Goal: Task Accomplishment & Management: Manage account settings

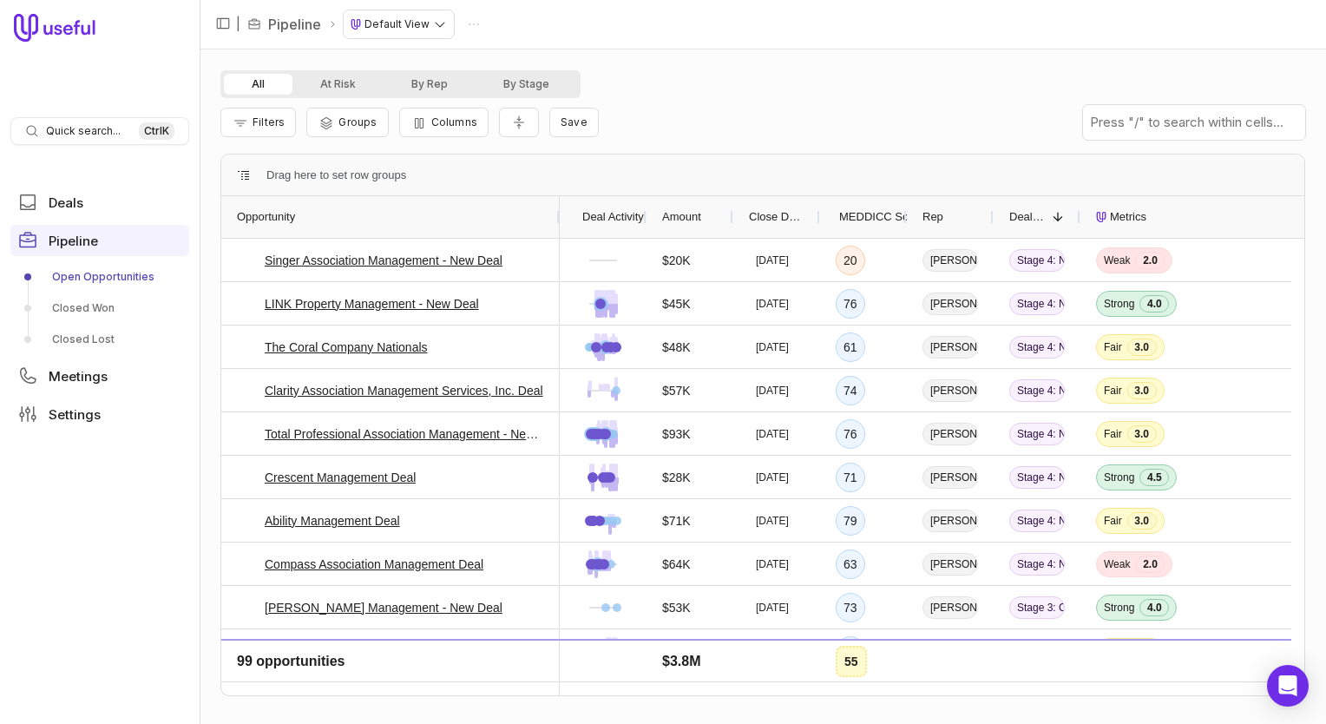
drag, startPoint x: 304, startPoint y: 217, endPoint x: 555, endPoint y: 198, distance: 252.3
click at [555, 198] on div at bounding box center [558, 217] width 7 height 42
click at [279, 120] on span "Filters" at bounding box center [268, 121] width 32 height 13
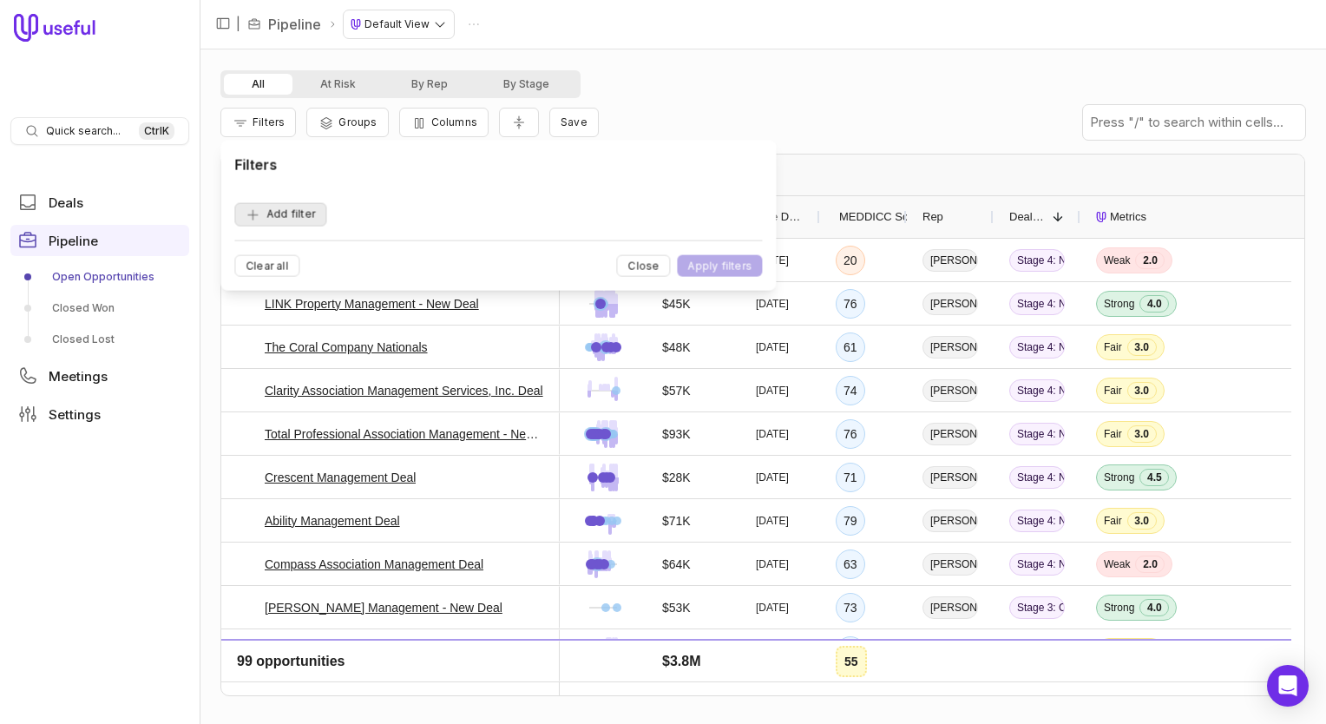
click at [292, 213] on button "Add filter" at bounding box center [280, 214] width 92 height 23
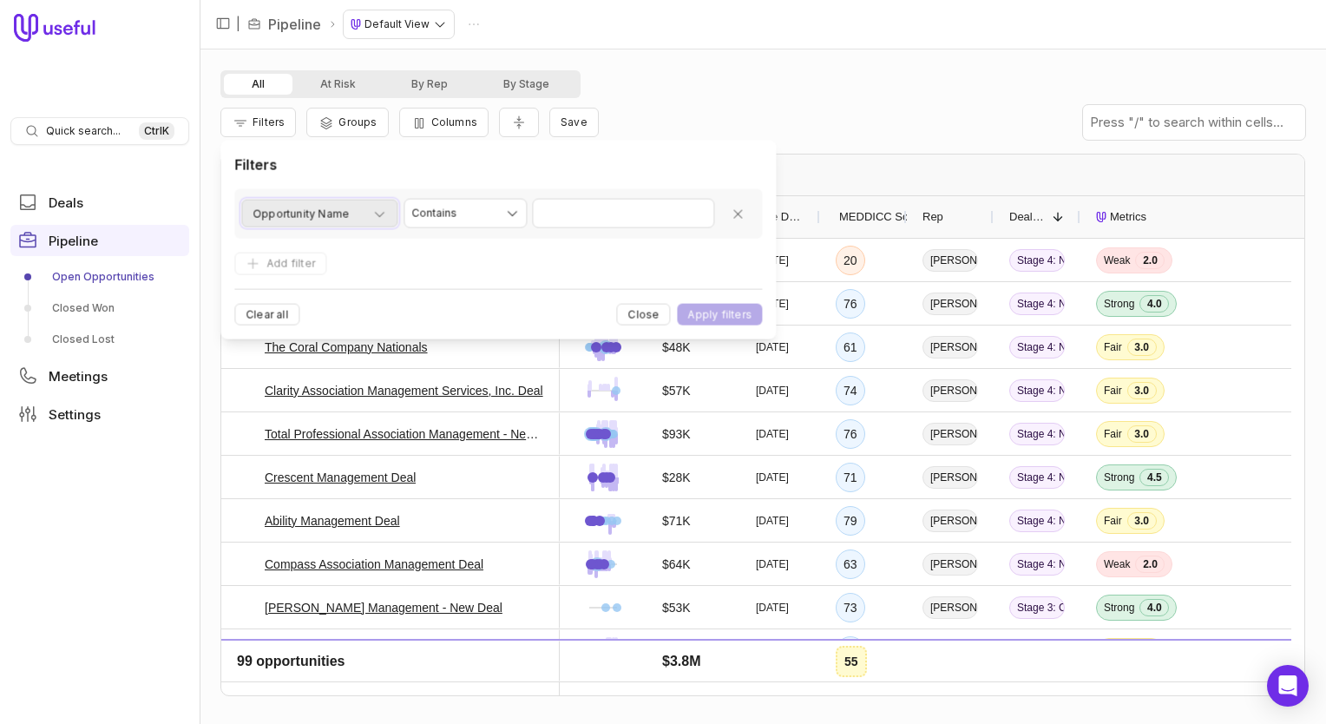
click at [389, 214] on button "Opportunity Name" at bounding box center [319, 214] width 156 height 28
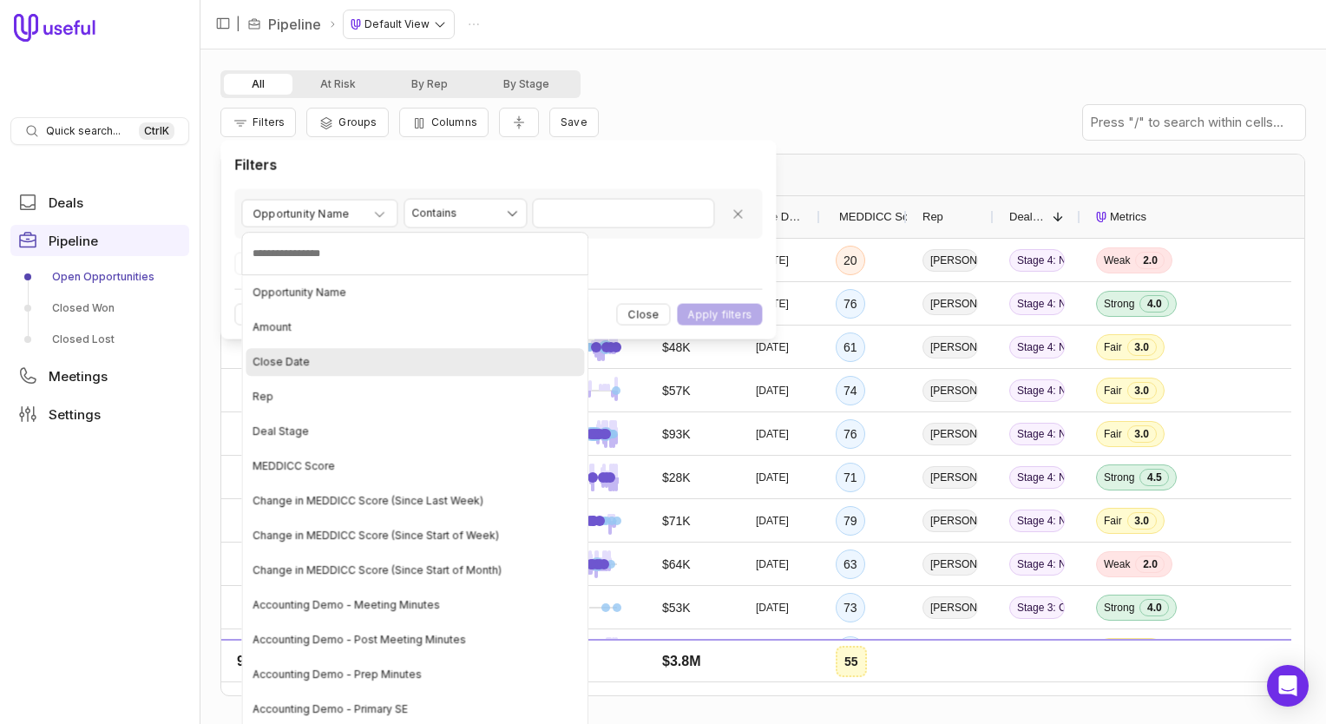
click at [312, 369] on div "Close Date" at bounding box center [415, 362] width 338 height 28
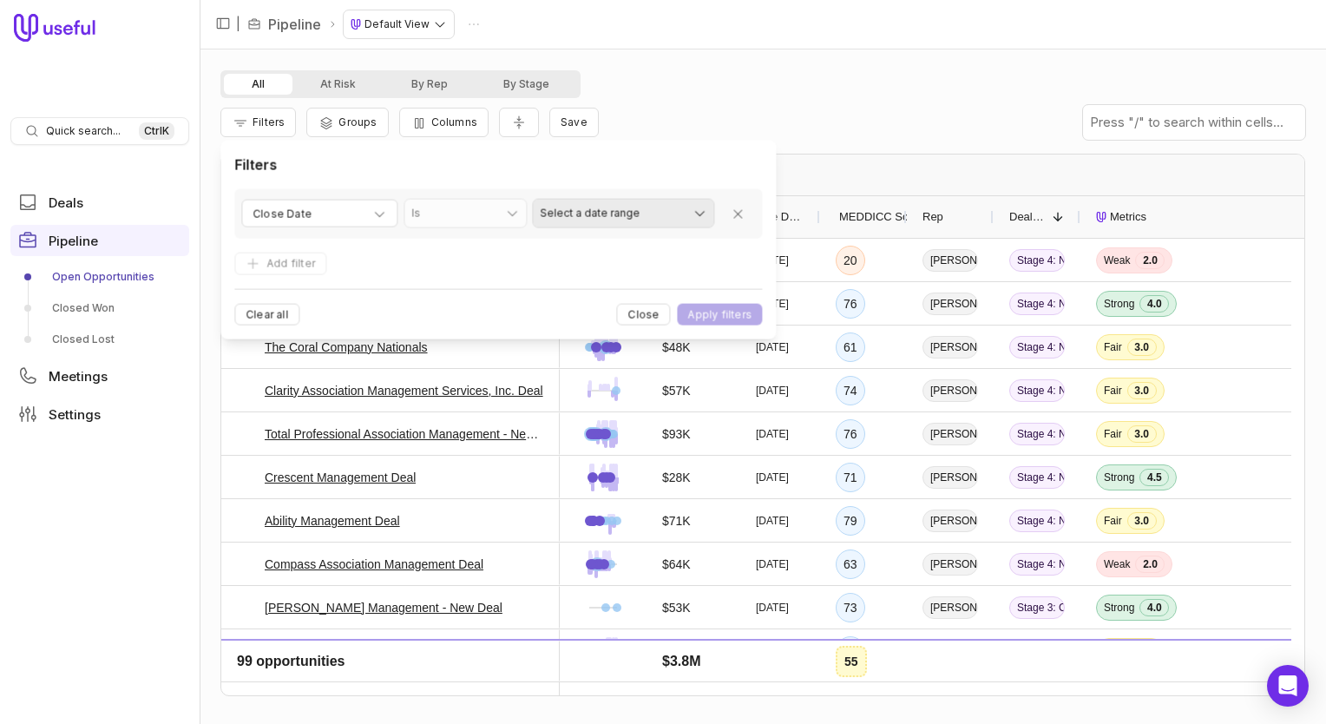
click at [703, 215] on html "Quick search... Ctrl K Deals Pipeline Open Opportunities Closed Won Closed Lost…" at bounding box center [663, 362] width 1326 height 724
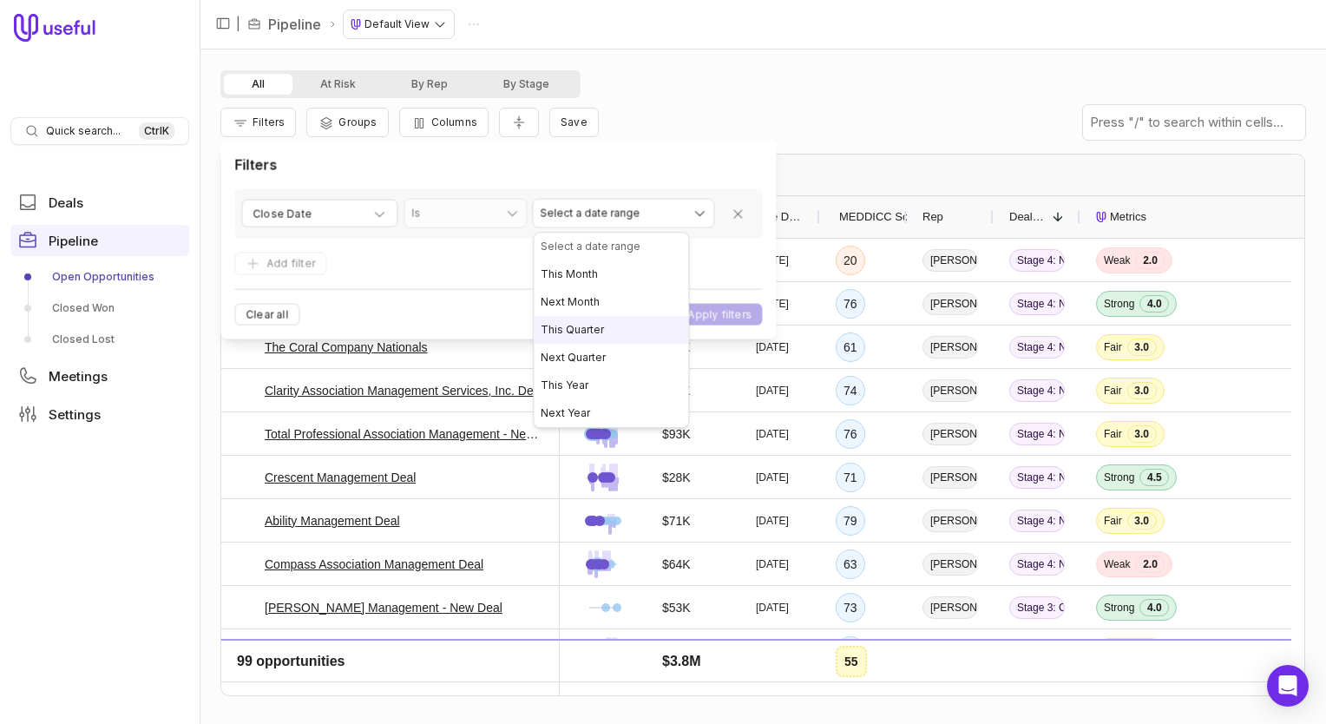
select select "**********"
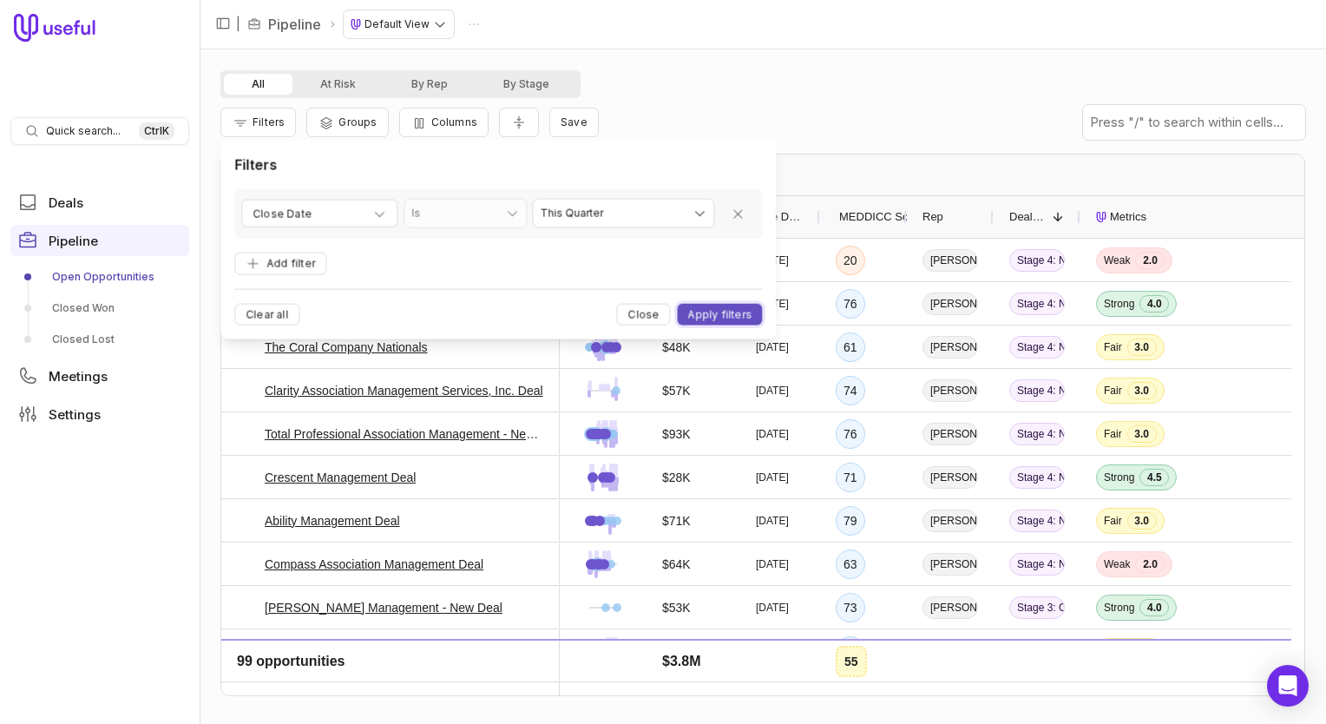
click at [714, 315] on button "Apply filters" at bounding box center [720, 315] width 85 height 22
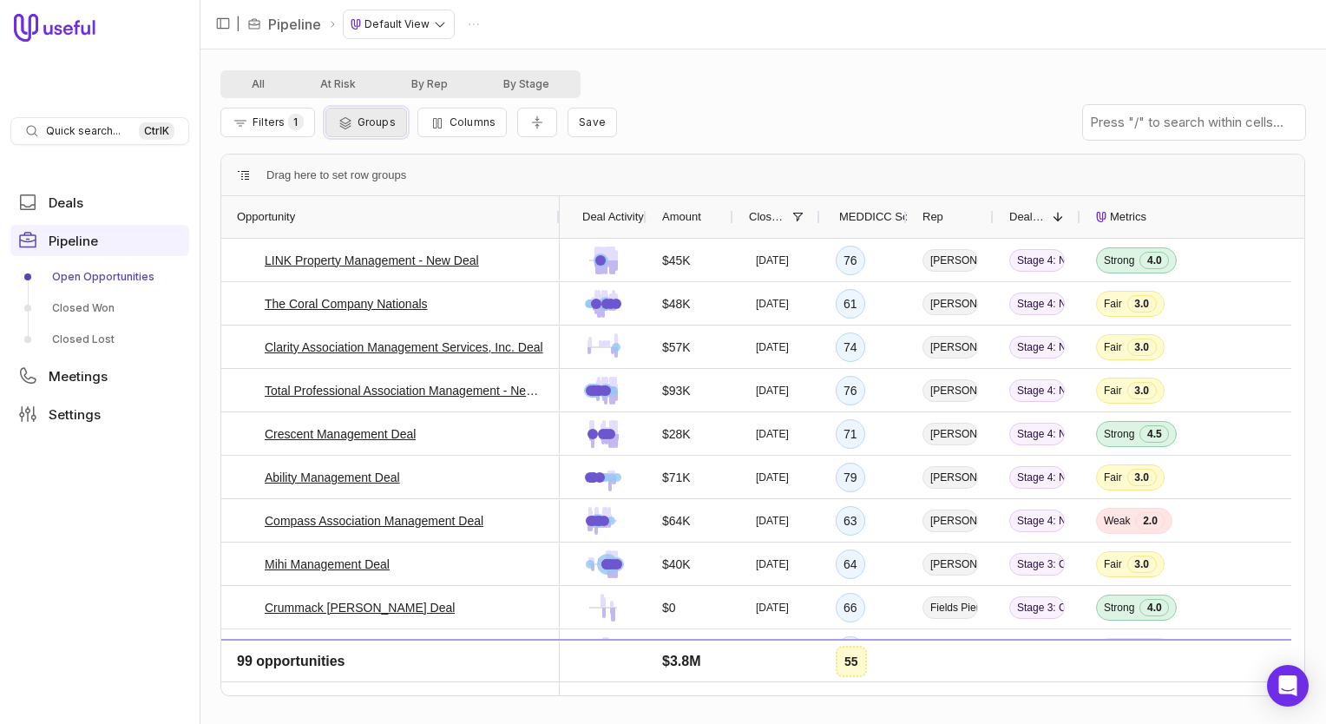
click at [366, 123] on span "Groups" at bounding box center [376, 121] width 38 height 13
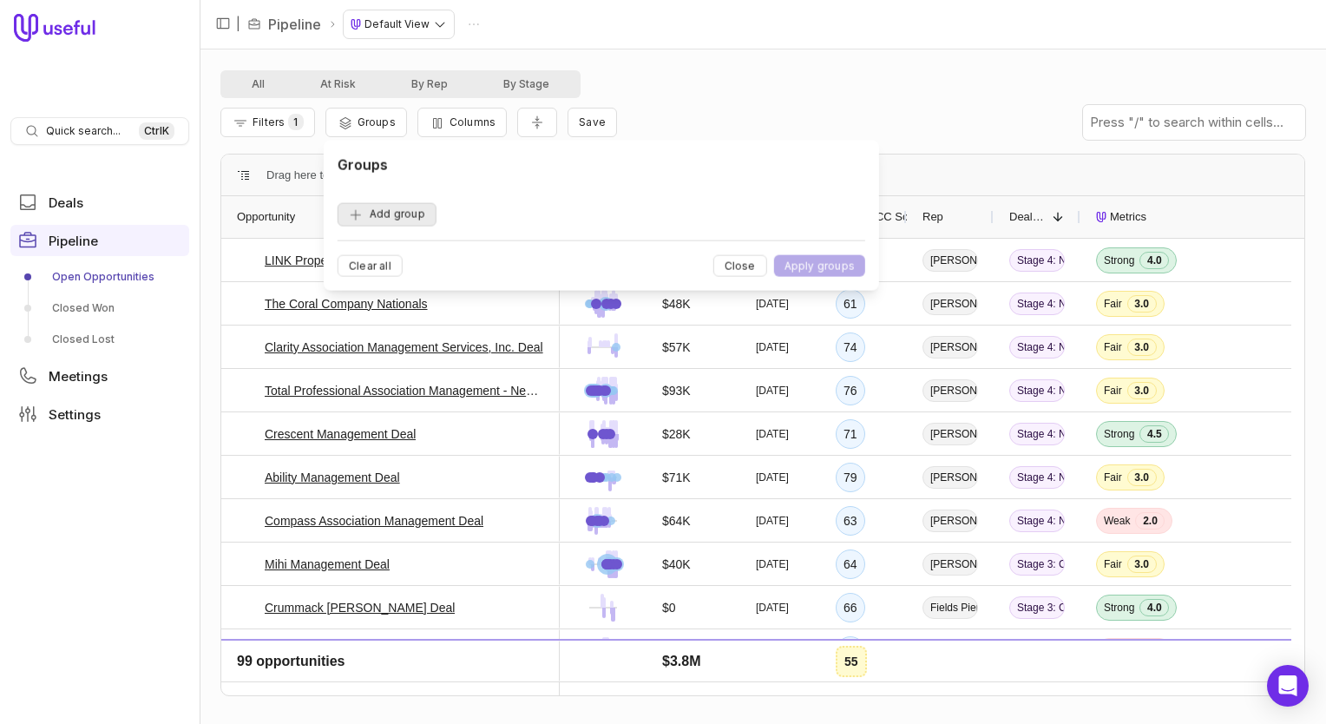
click at [391, 221] on button "Add group" at bounding box center [387, 214] width 99 height 23
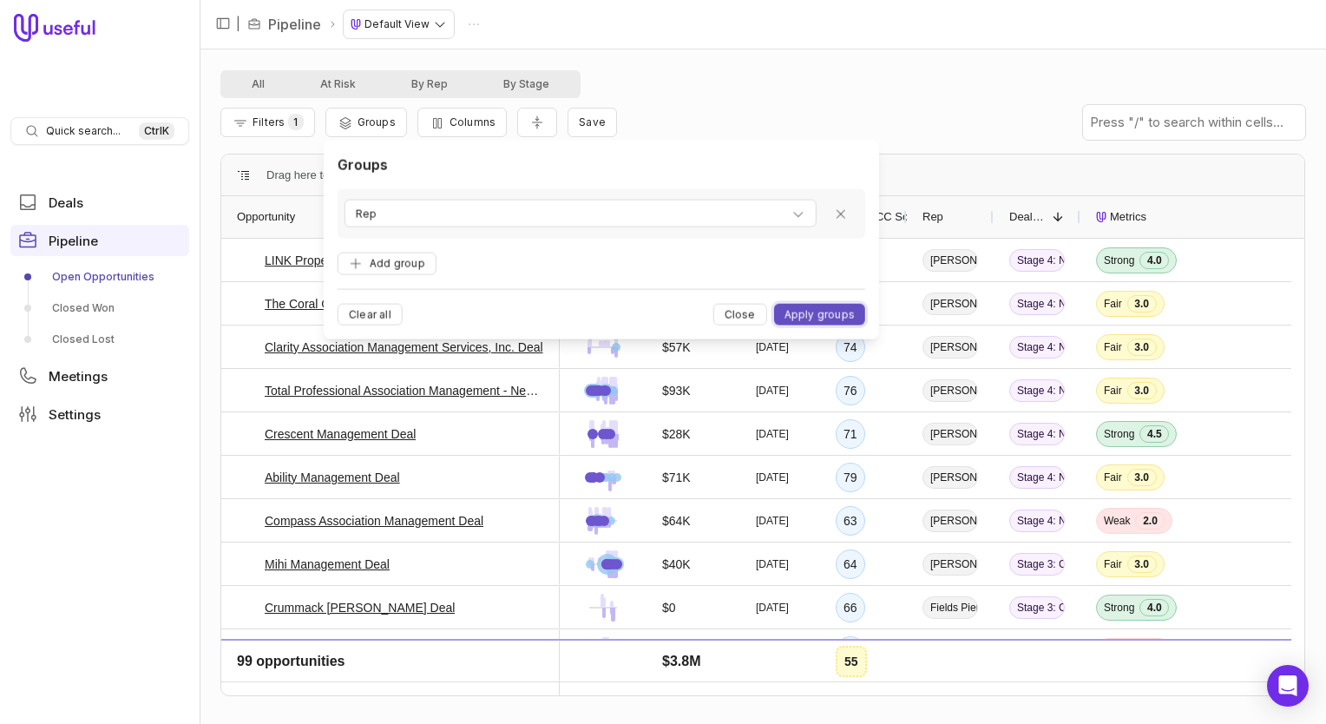
click at [807, 311] on button "Apply groups" at bounding box center [818, 315] width 91 height 22
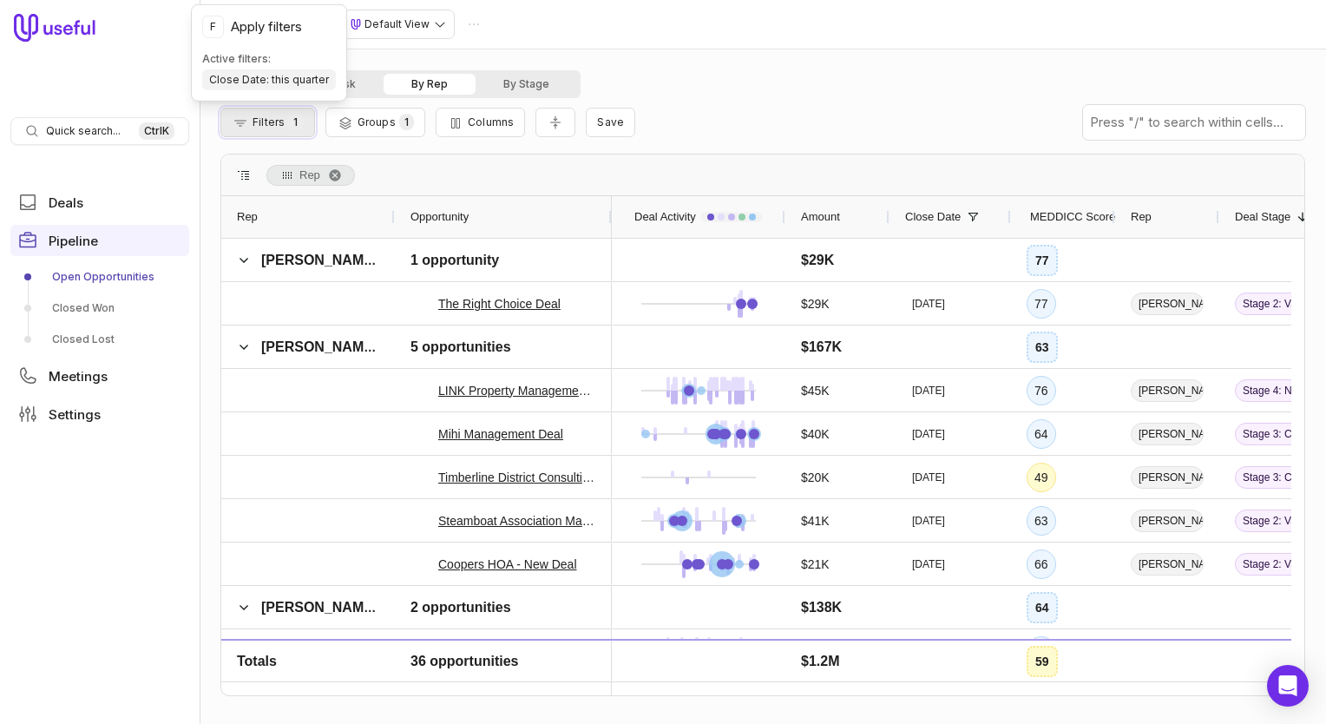
click at [265, 124] on span "Filters" at bounding box center [268, 121] width 32 height 13
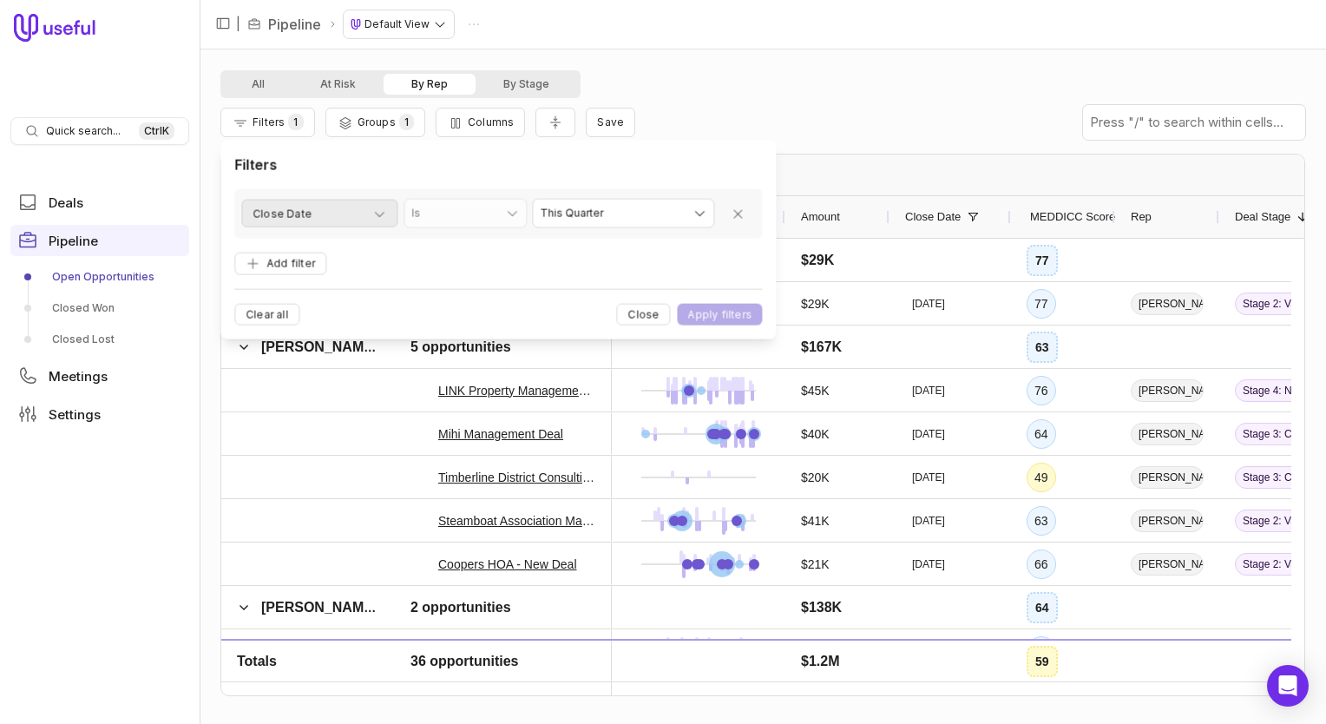
click at [357, 218] on div "Close Date" at bounding box center [319, 214] width 134 height 21
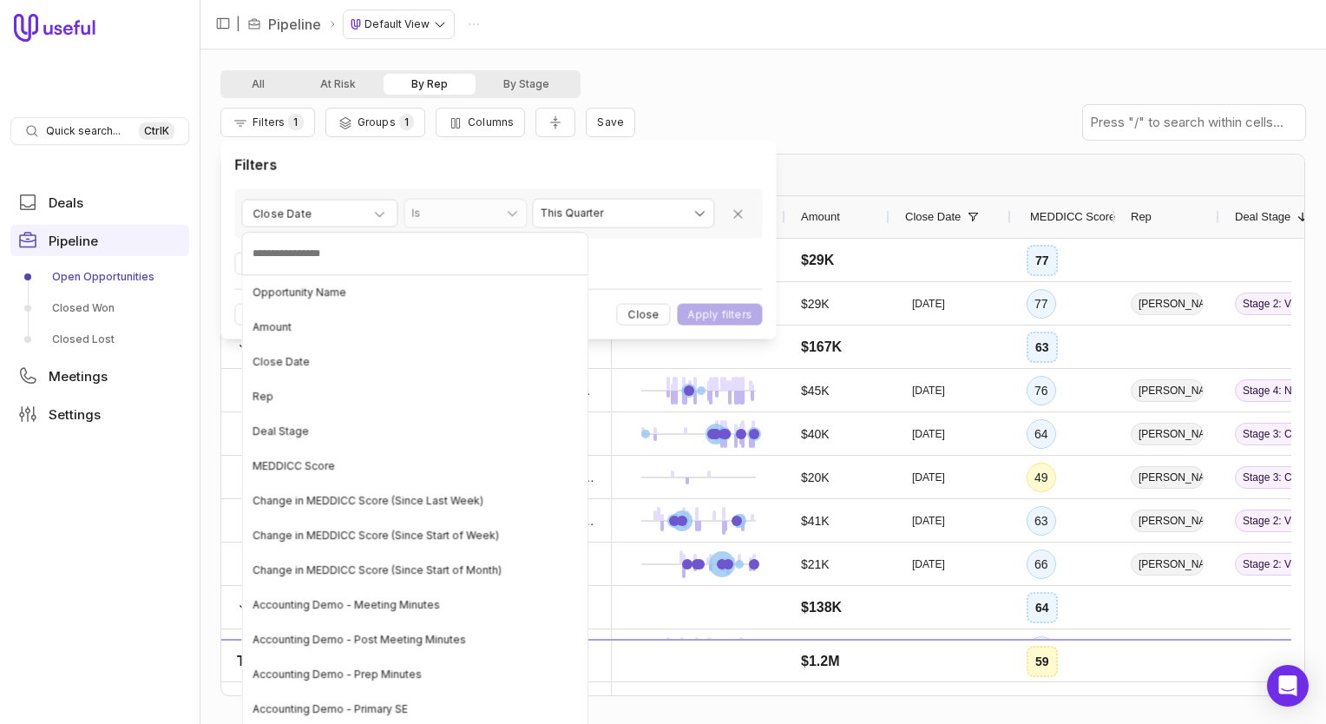
click at [323, 260] on input at bounding box center [414, 253] width 347 height 43
click at [292, 408] on div "Rep" at bounding box center [415, 397] width 338 height 28
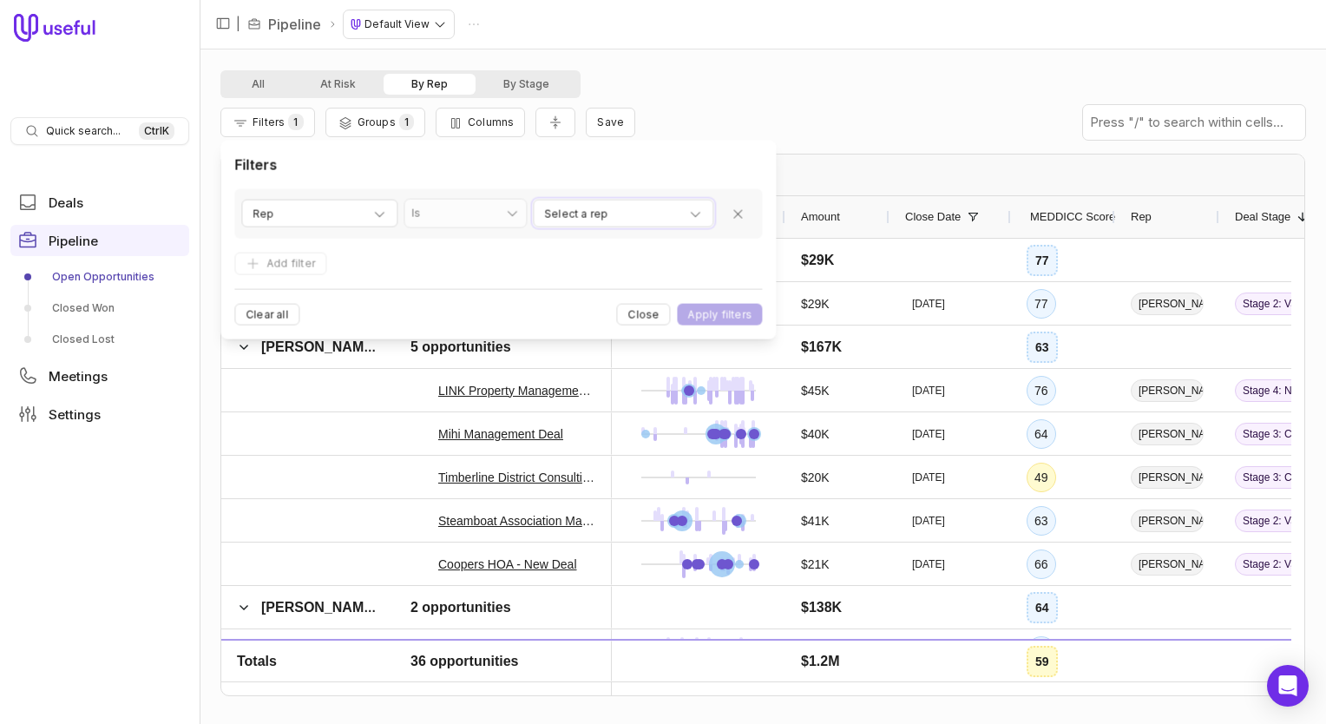
click at [686, 213] on div "Select a rep" at bounding box center [623, 214] width 158 height 21
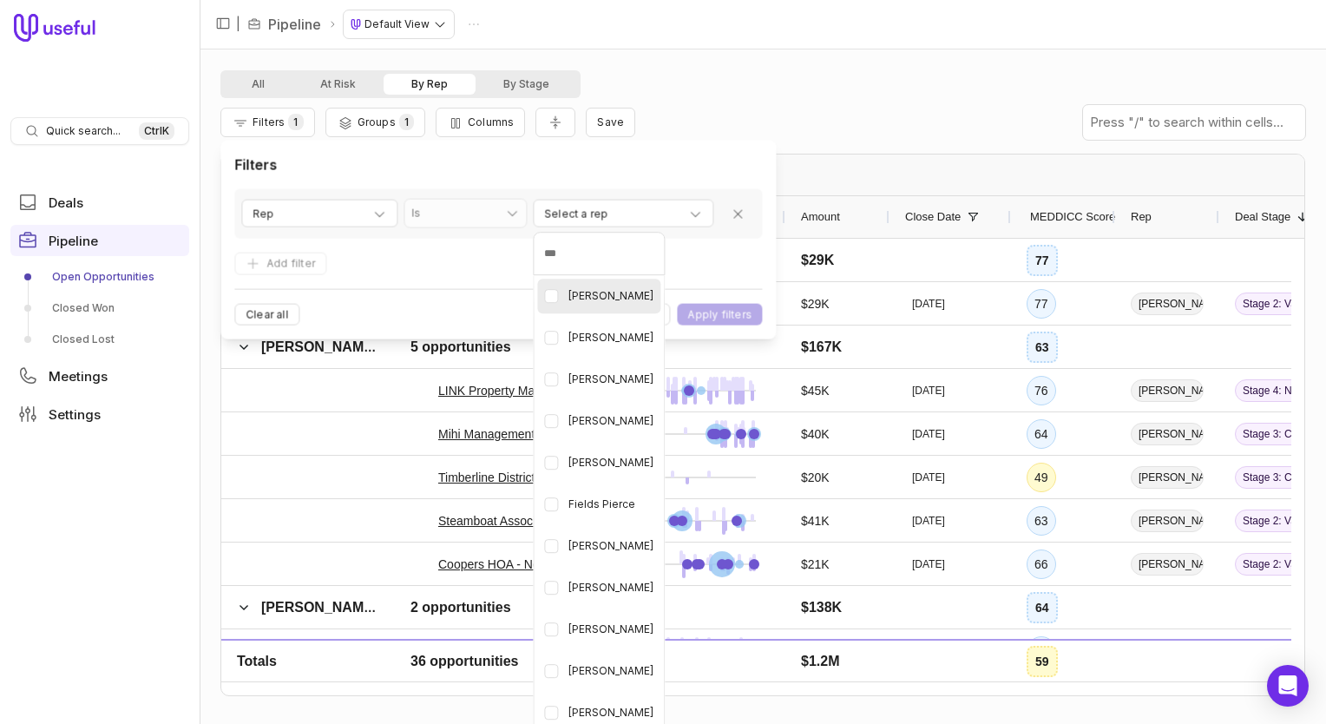
click at [549, 298] on Deraedt "button" at bounding box center [551, 296] width 14 height 14
click at [554, 377] on LaValley "button" at bounding box center [551, 379] width 14 height 14
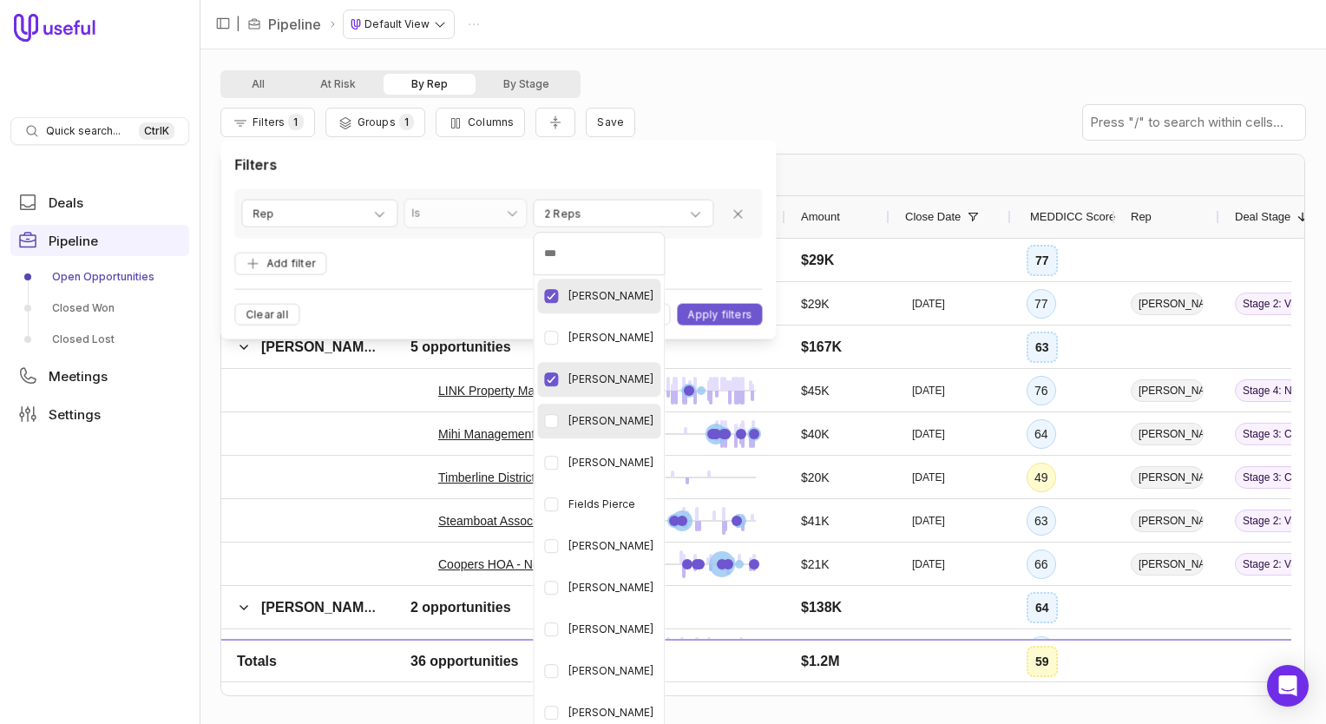
click at [553, 428] on div "[PERSON_NAME]" at bounding box center [598, 420] width 123 height 35
click at [559, 630] on div "[PERSON_NAME]" at bounding box center [598, 629] width 123 height 35
click at [549, 670] on Hindley "button" at bounding box center [551, 671] width 14 height 14
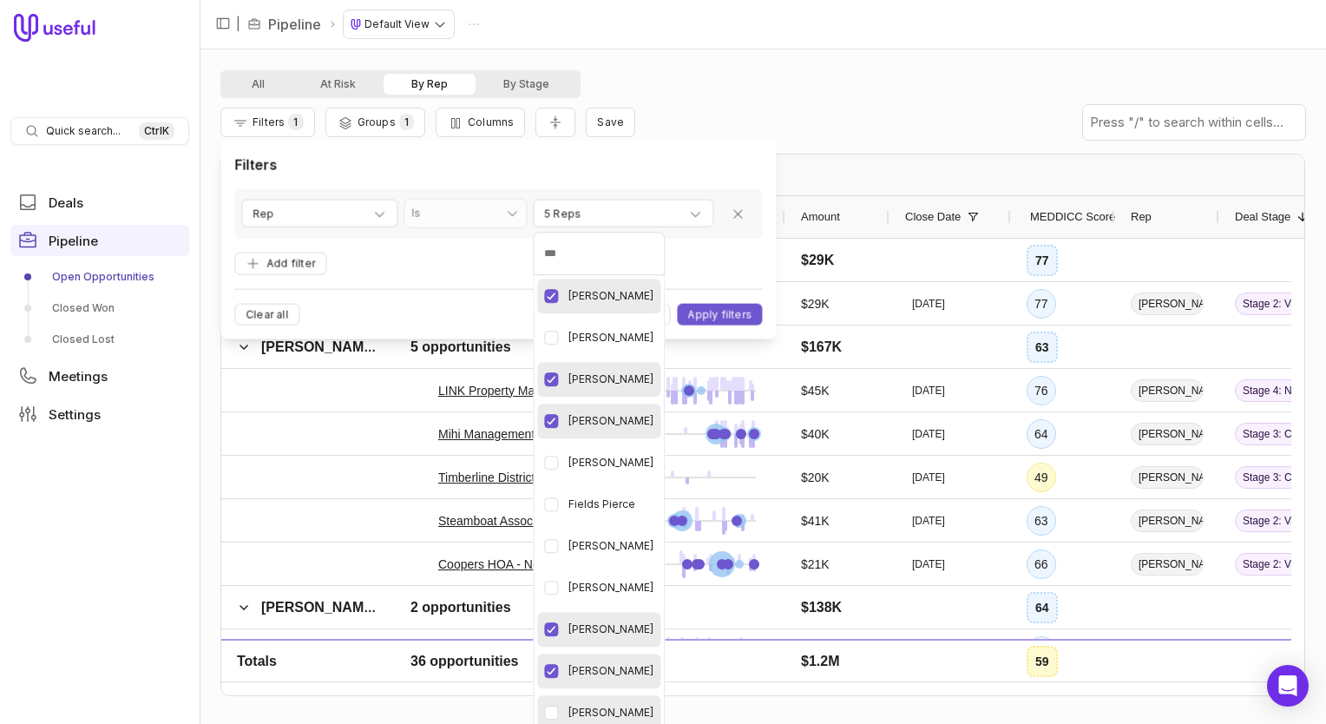
click at [551, 711] on Murcek "button" at bounding box center [551, 712] width 14 height 14
click at [751, 318] on html "Quick search... Ctrl K Deals Pipeline Open Opportunities Closed Won Closed Lost…" at bounding box center [663, 362] width 1326 height 724
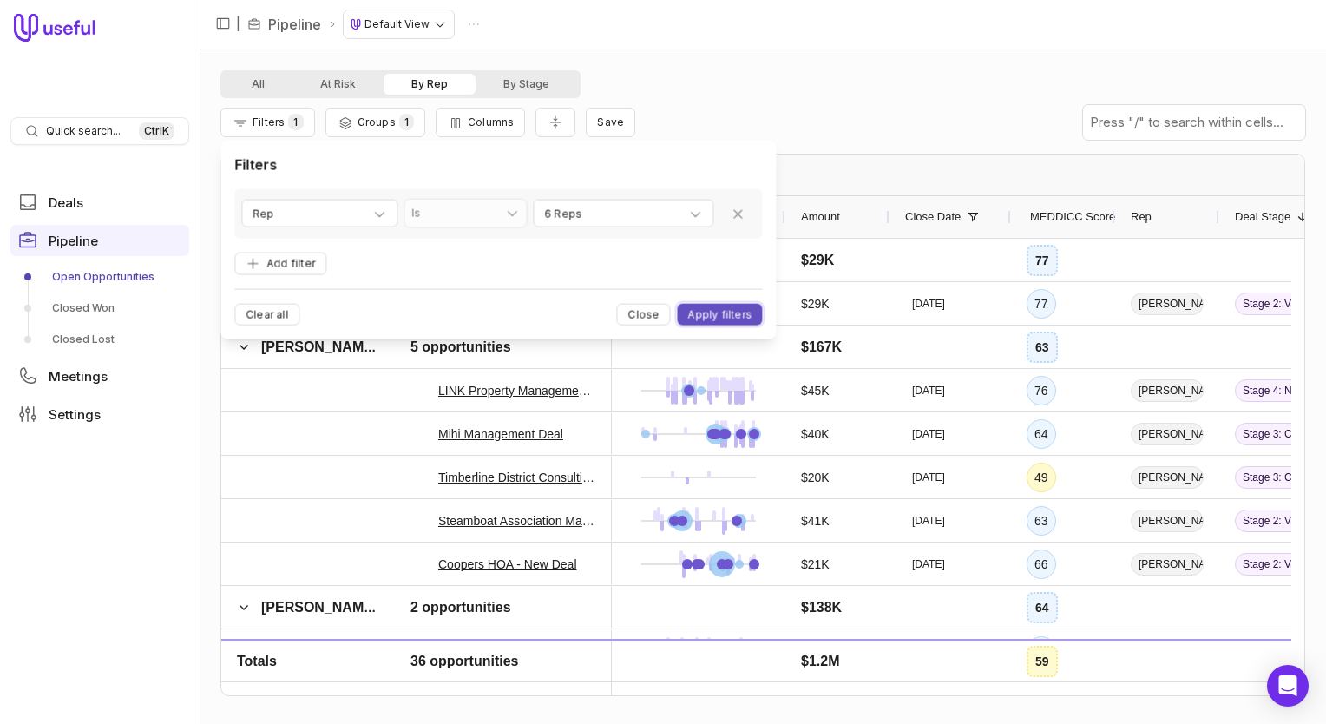
click at [751, 317] on button "Apply filters" at bounding box center [720, 315] width 85 height 22
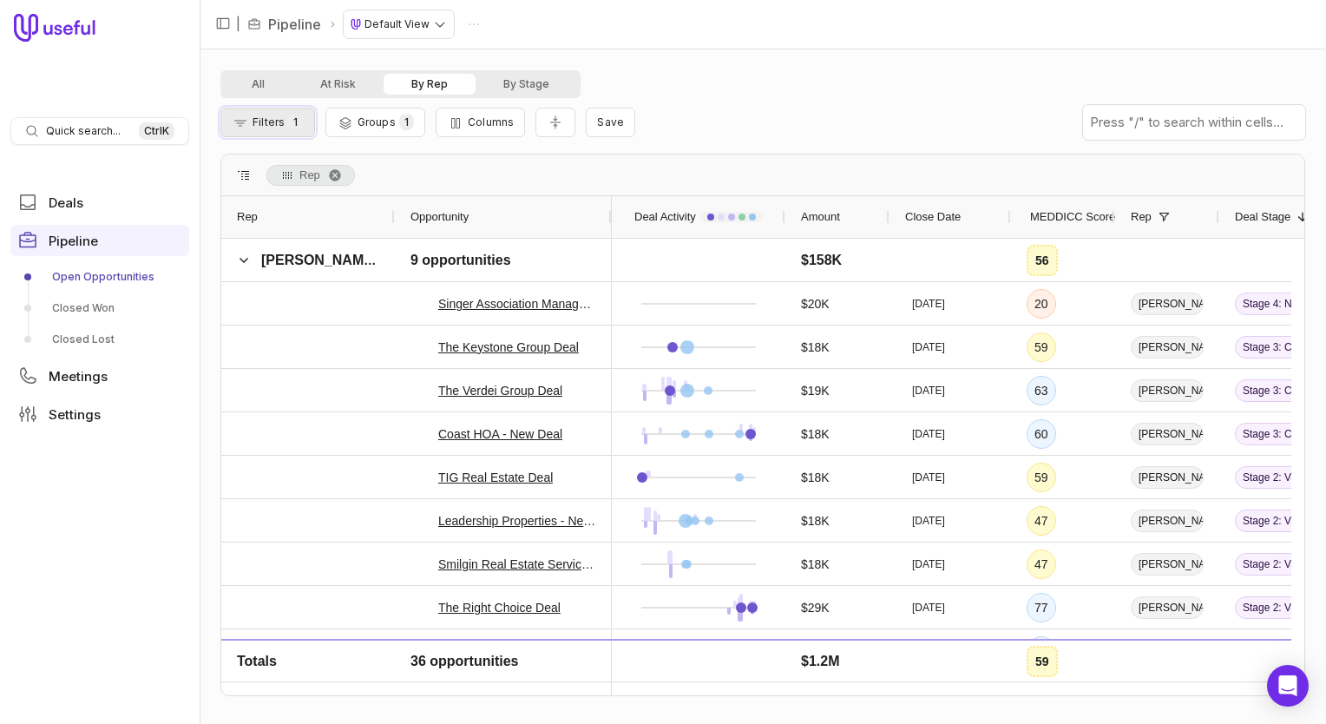
click at [266, 125] on span "Filters" at bounding box center [268, 121] width 32 height 13
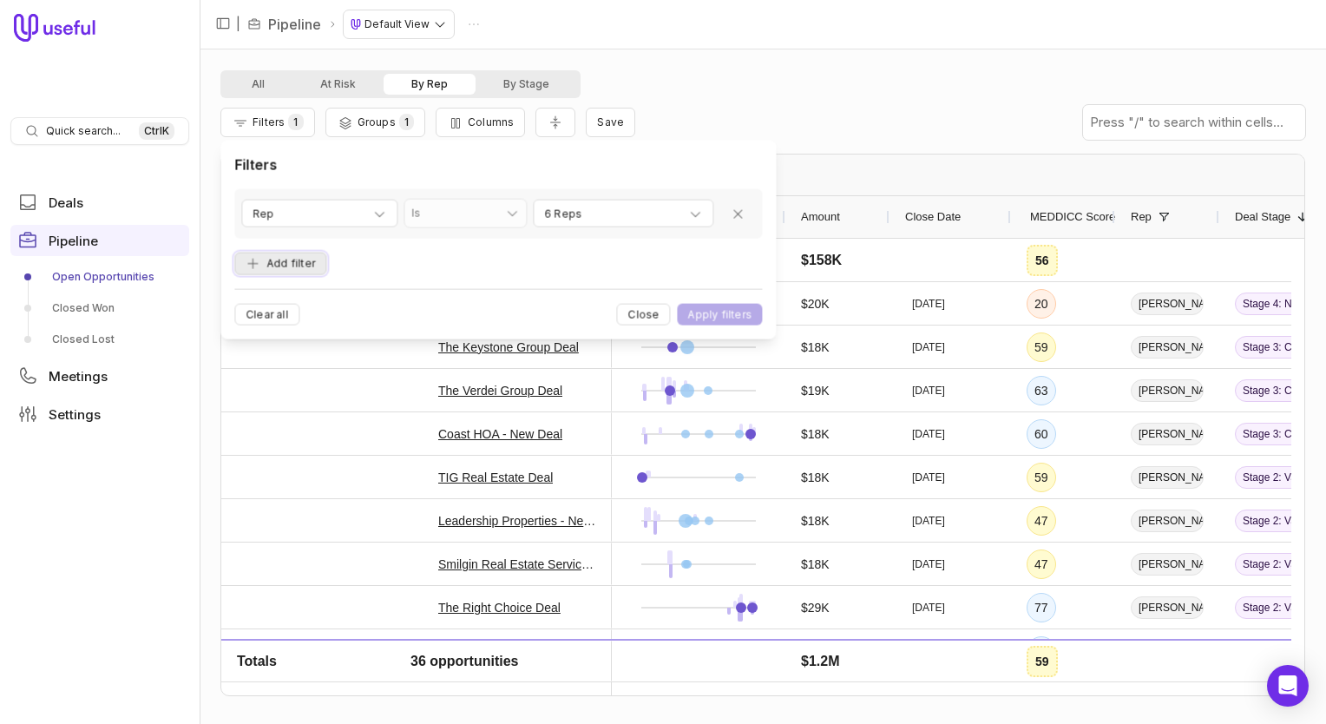
click at [264, 264] on button "Add filter" at bounding box center [280, 263] width 92 height 23
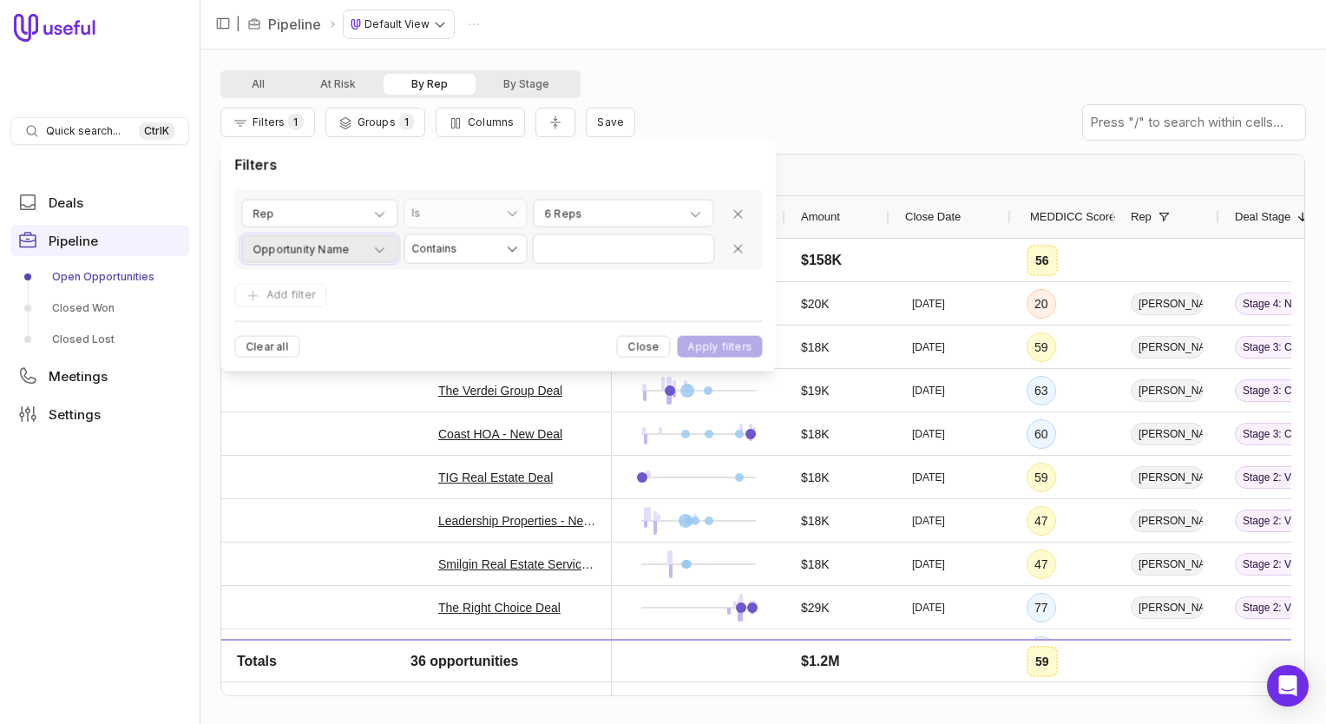
click at [389, 246] on button "Opportunity Name" at bounding box center [319, 249] width 156 height 28
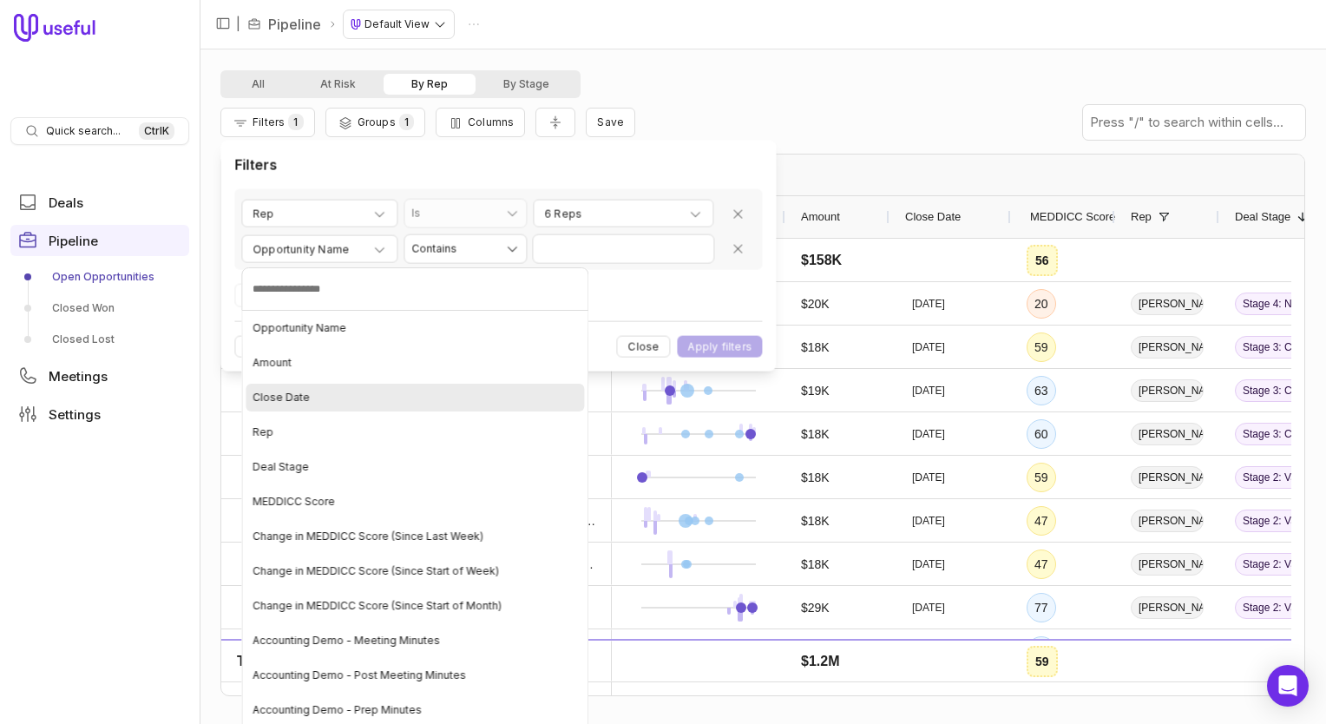
drag, startPoint x: 292, startPoint y: 395, endPoint x: 323, endPoint y: 366, distance: 41.7
click at [293, 395] on span "Close Date" at bounding box center [280, 397] width 57 height 14
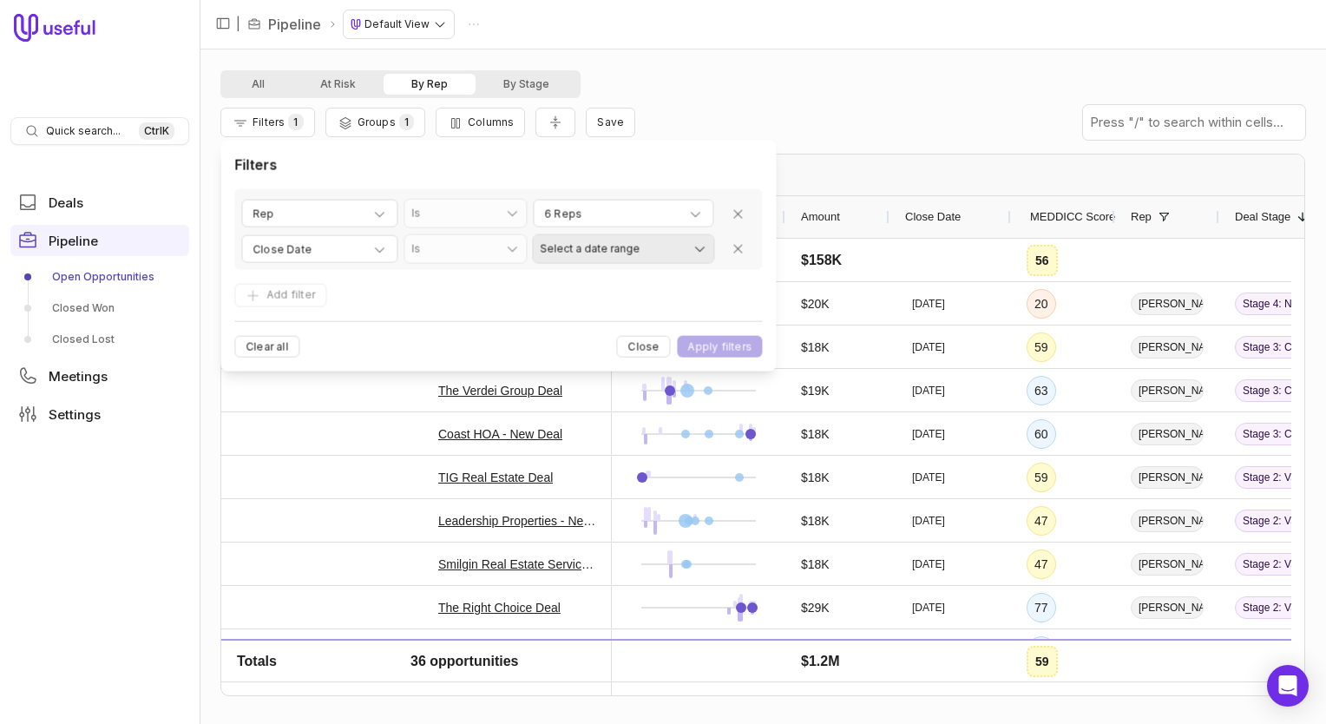
click at [694, 248] on html "Quick search... Ctrl K Deals Pipeline Open Opportunities Closed Won Closed Lost…" at bounding box center [663, 362] width 1326 height 724
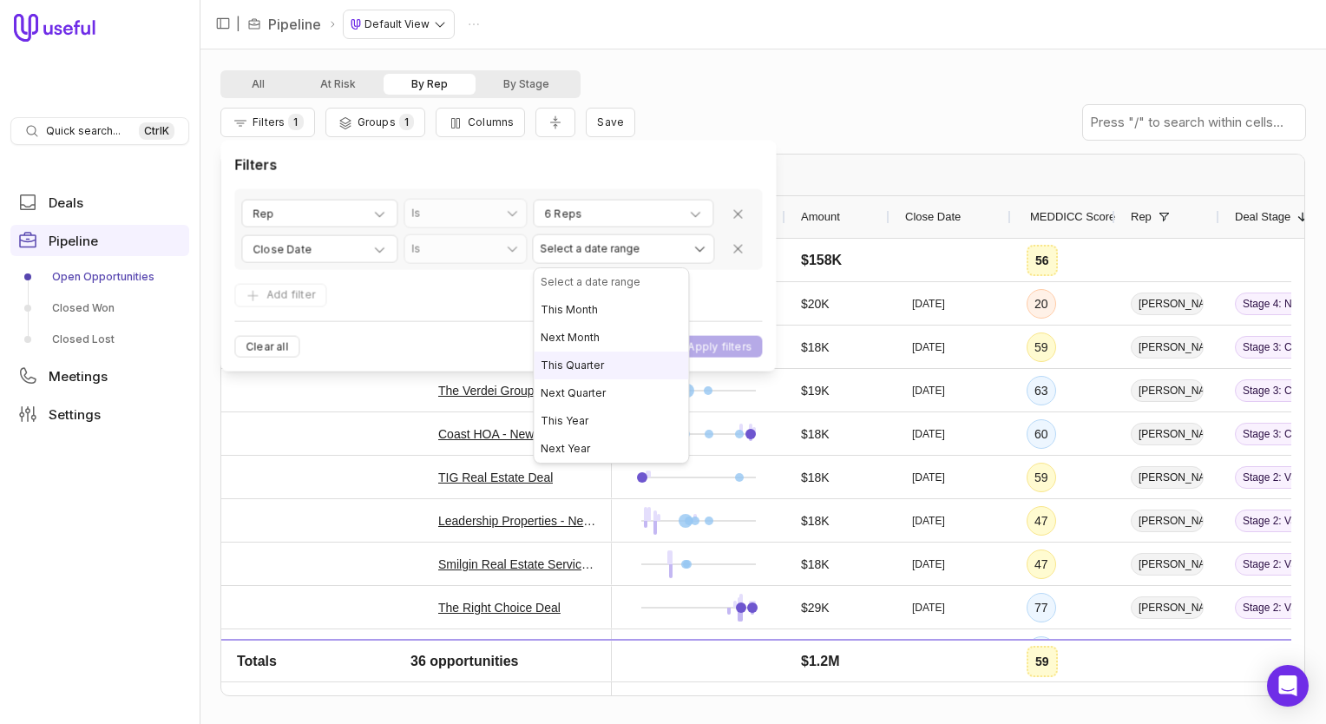
select select "**********"
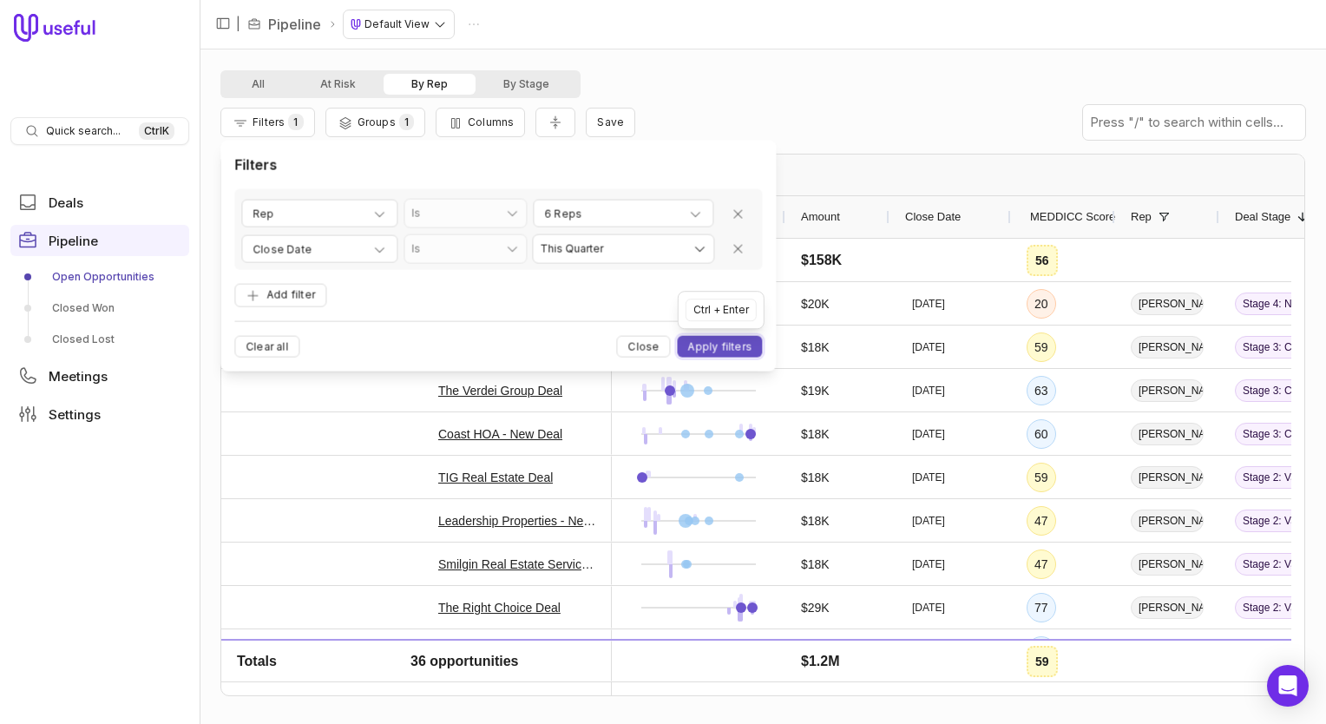
click at [698, 341] on button "Apply filters" at bounding box center [720, 347] width 85 height 22
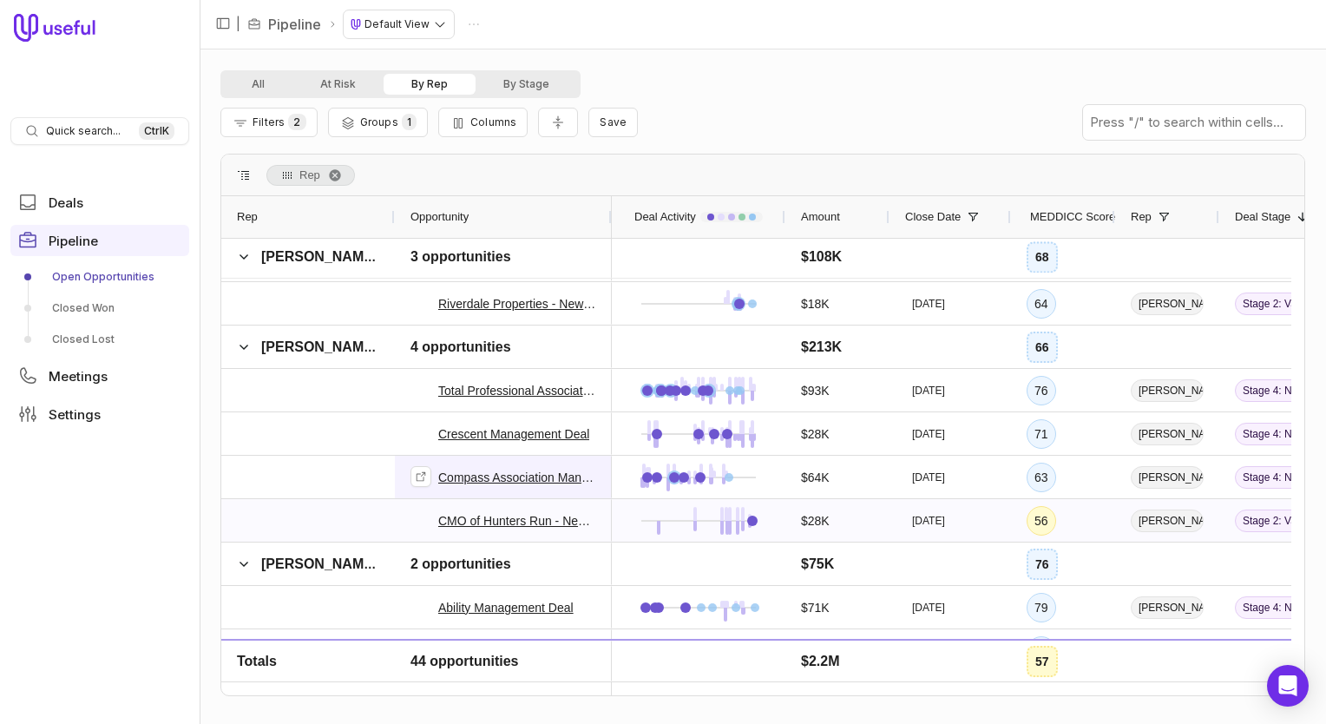
scroll to position [293, 0]
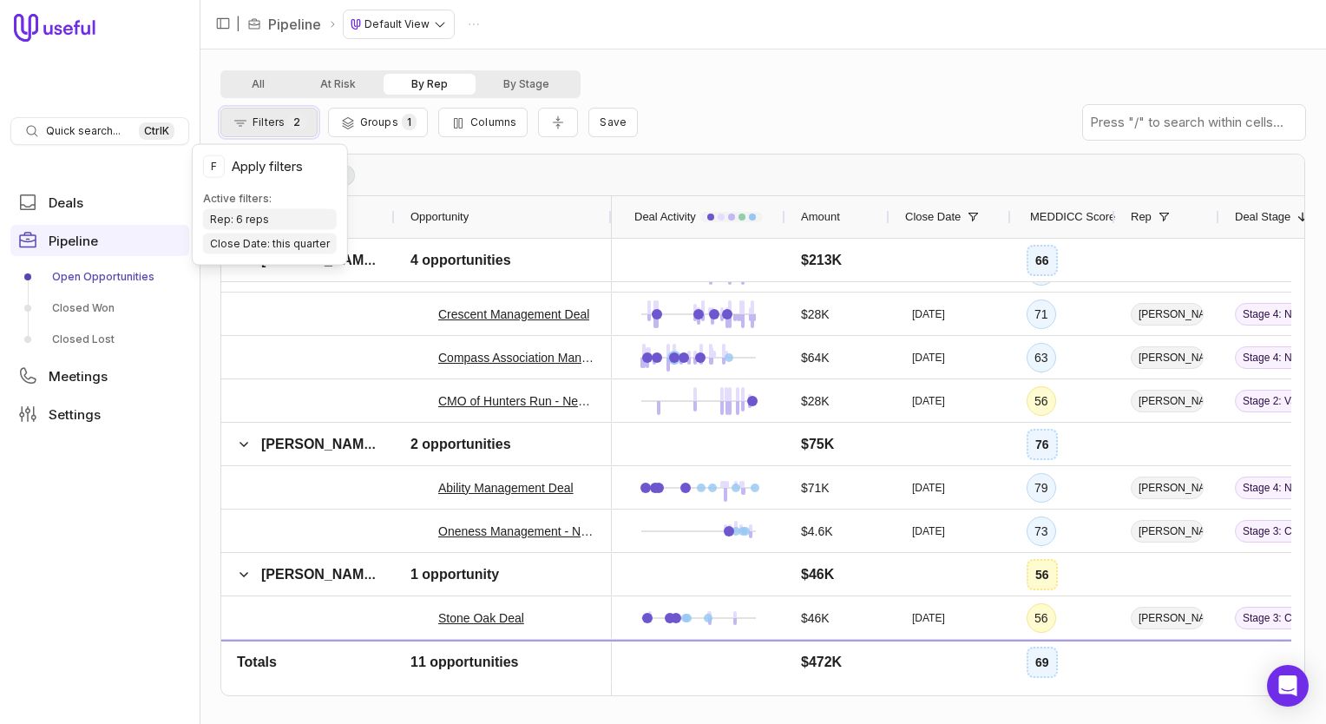
click at [263, 121] on span "Filters" at bounding box center [268, 121] width 32 height 13
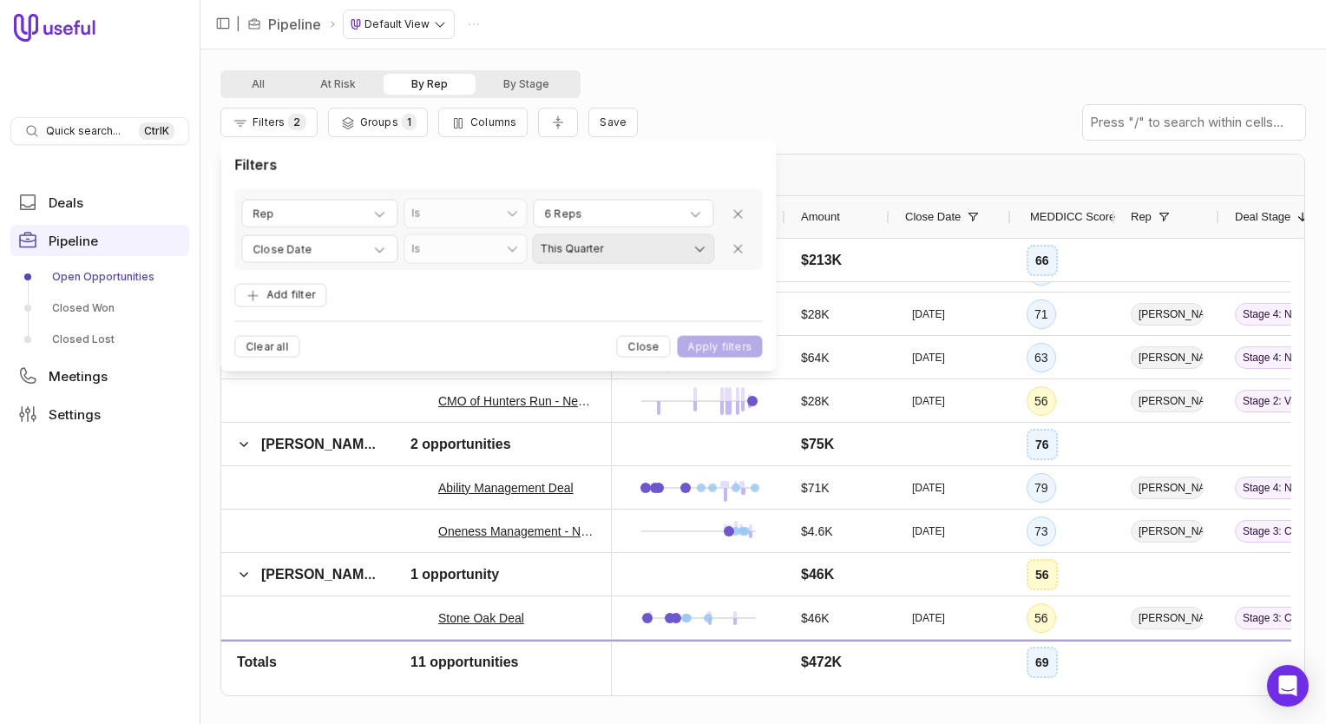
click at [703, 246] on html "Quick search... Ctrl K Deals Pipeline Open Opportunities Closed Won Closed Lost…" at bounding box center [663, 362] width 1326 height 724
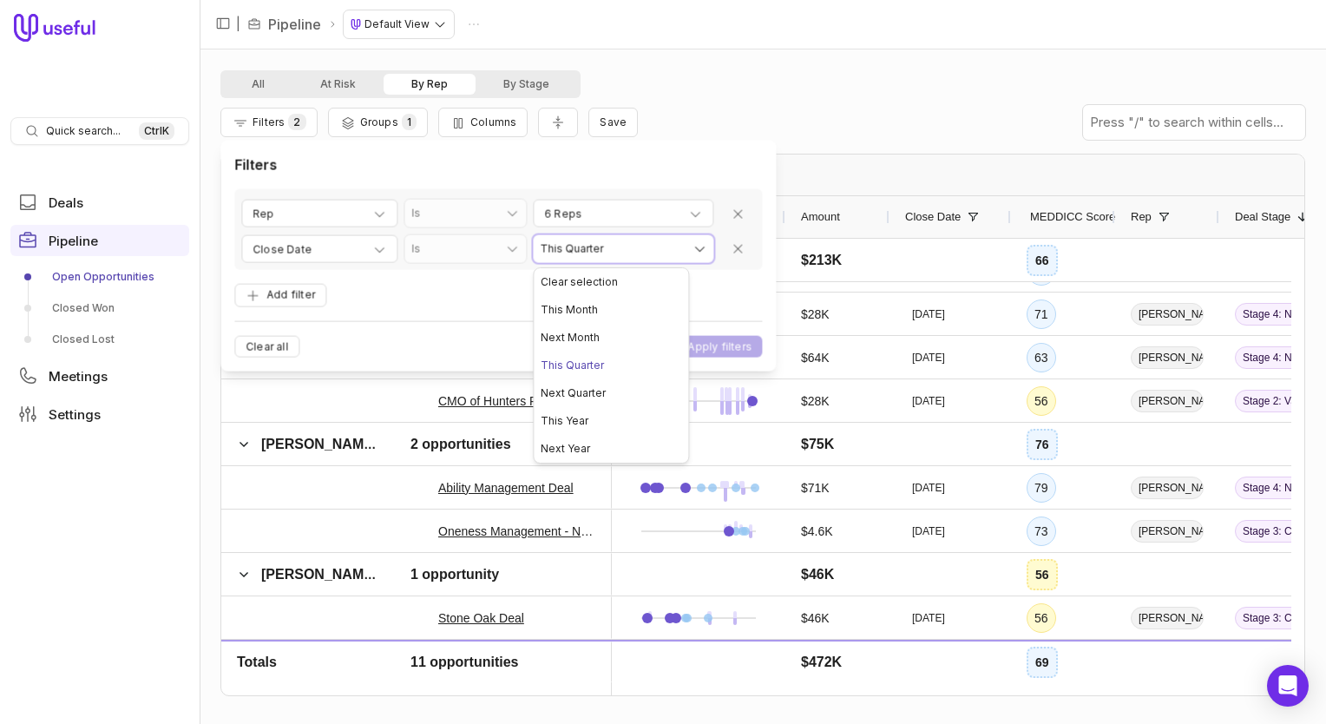
click at [854, 102] on html "Quick search... Ctrl K Deals Pipeline Open Opportunities Closed Won Closed Lost…" at bounding box center [663, 362] width 1326 height 724
click at [652, 350] on button "Close" at bounding box center [644, 347] width 54 height 22
